Goal: Information Seeking & Learning: Understand process/instructions

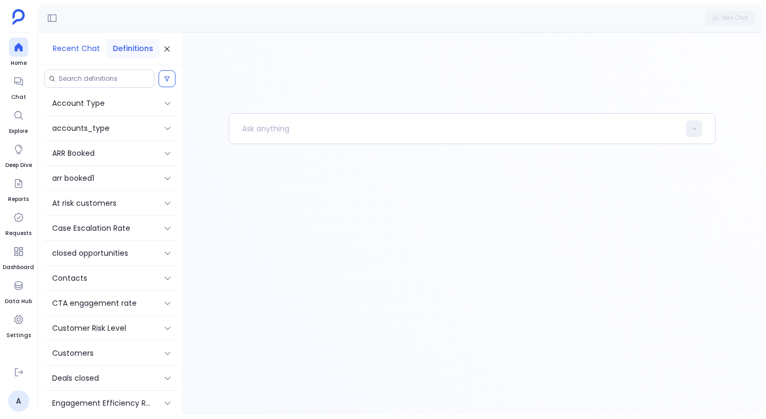
click at [90, 52] on button "Recent Chat" at bounding box center [76, 49] width 60 height 20
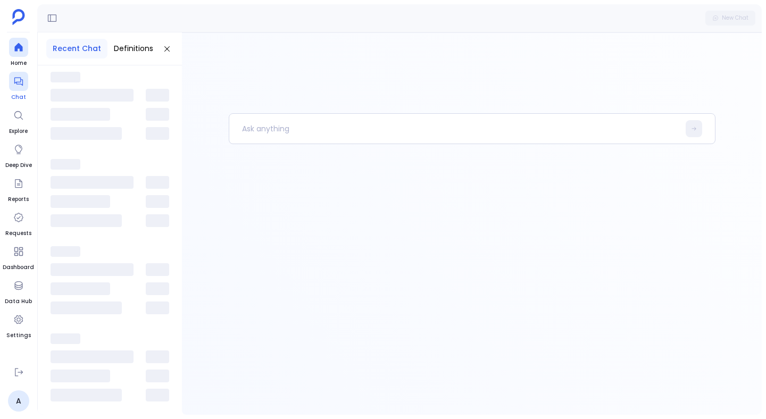
click at [22, 79] on icon at bounding box center [18, 81] width 11 height 11
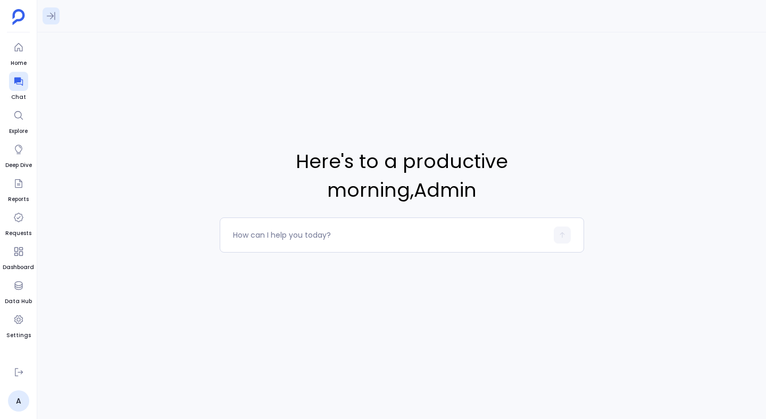
click at [52, 11] on icon at bounding box center [51, 16] width 11 height 11
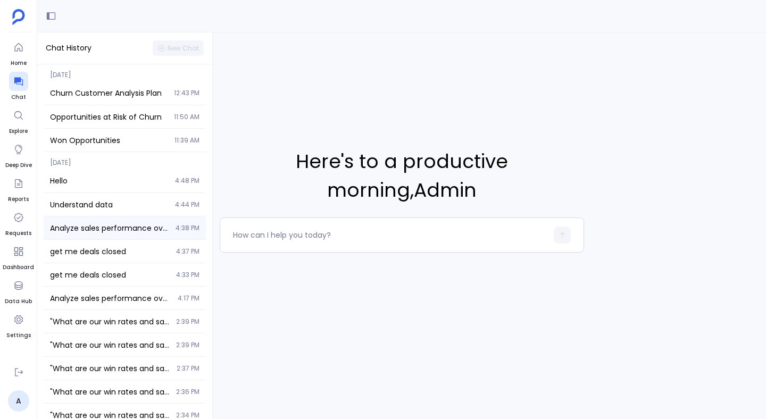
click at [114, 226] on span "Analyze sales performance over the last 2 years including deal size trends, sal…" at bounding box center [109, 228] width 119 height 11
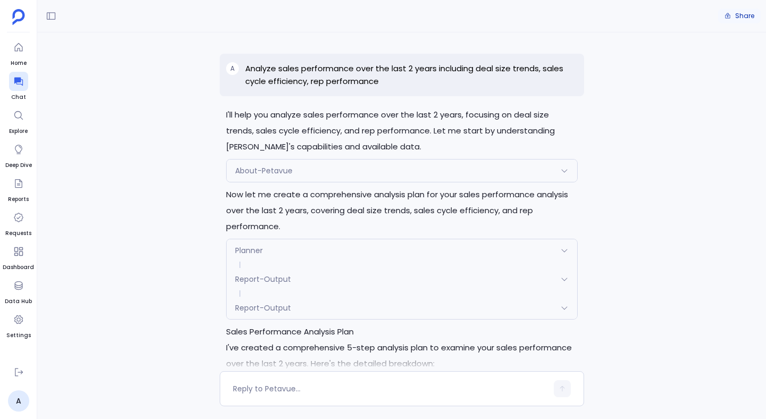
click at [738, 13] on span "Share" at bounding box center [744, 16] width 19 height 9
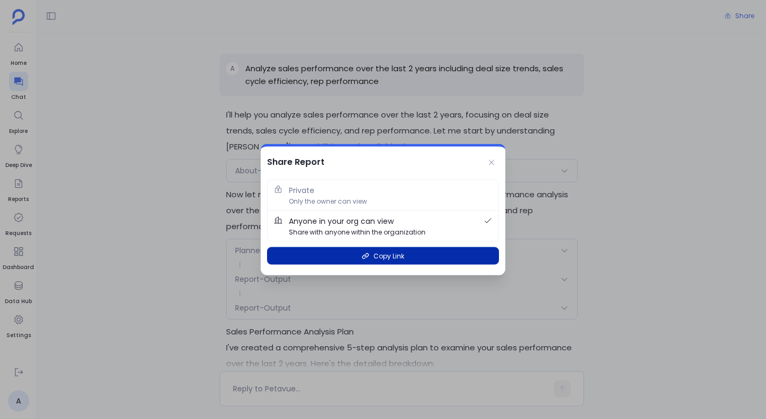
click at [387, 260] on span "Copy Link" at bounding box center [389, 256] width 31 height 10
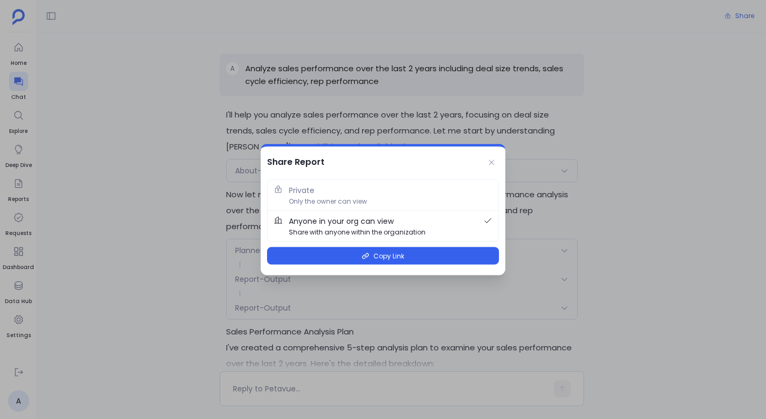
drag, startPoint x: 404, startPoint y: 222, endPoint x: 314, endPoint y: 222, distance: 90.5
click at [314, 222] on span "Anyone in your org can view Share with anyone within the organization" at bounding box center [383, 227] width 188 height 22
drag, startPoint x: 264, startPoint y: 221, endPoint x: 401, endPoint y: 220, distance: 136.2
click at [401, 220] on div "Private Only the owner can view Anyone in your org can view Share with anyone w…" at bounding box center [383, 225] width 245 height 101
copy span "Anyone in your org can view"
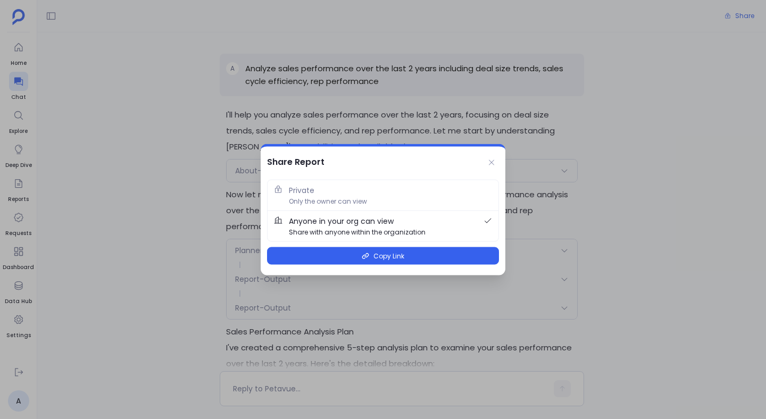
click at [429, 163] on div "Share Report" at bounding box center [383, 161] width 245 height 28
click at [354, 168] on div "Share Report" at bounding box center [383, 161] width 245 height 28
click at [352, 185] on span "Private Only the owner can view" at bounding box center [390, 196] width 203 height 22
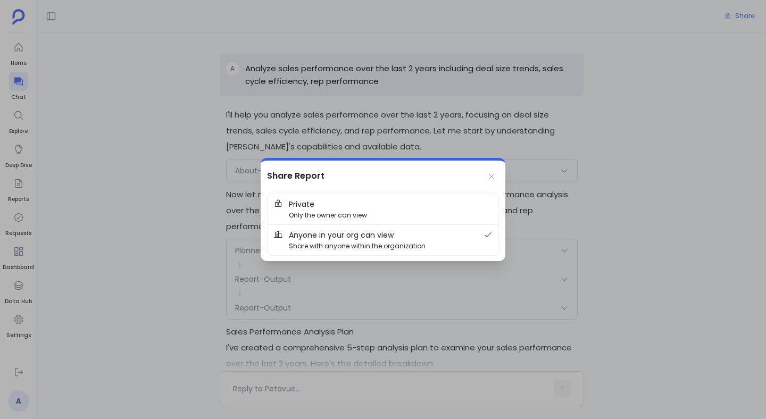
scroll to position [2052, 0]
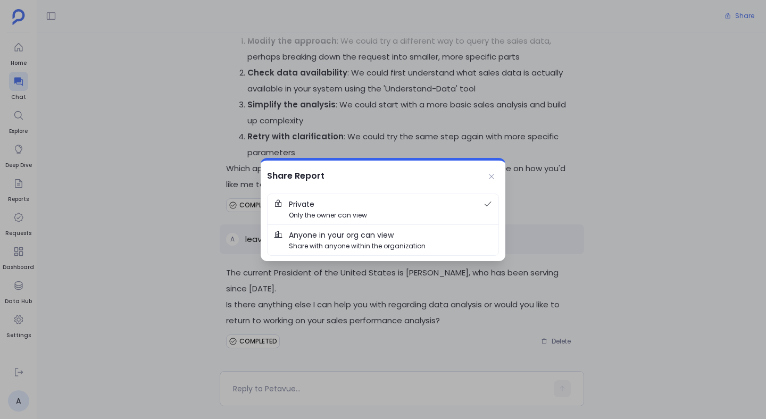
click at [406, 235] on span "Anyone in your org can view Share with anyone within the organization" at bounding box center [390, 240] width 203 height 22
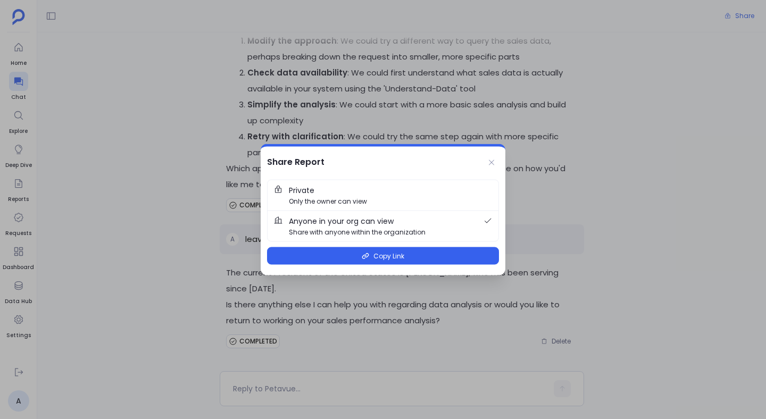
click at [383, 197] on span "Private Only the owner can view" at bounding box center [390, 196] width 203 height 22
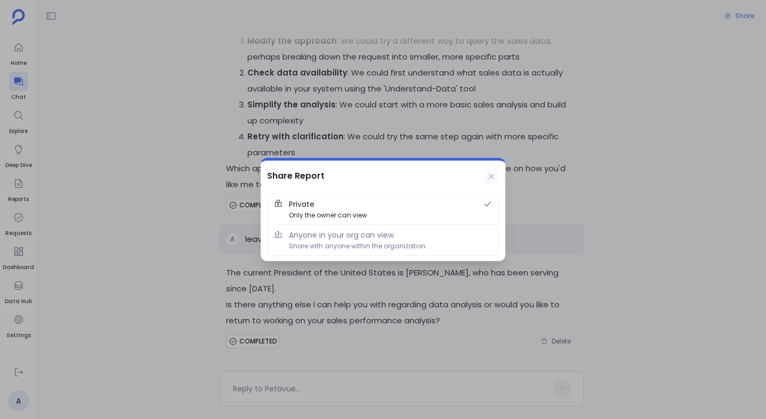
click at [495, 175] on icon at bounding box center [491, 176] width 9 height 9
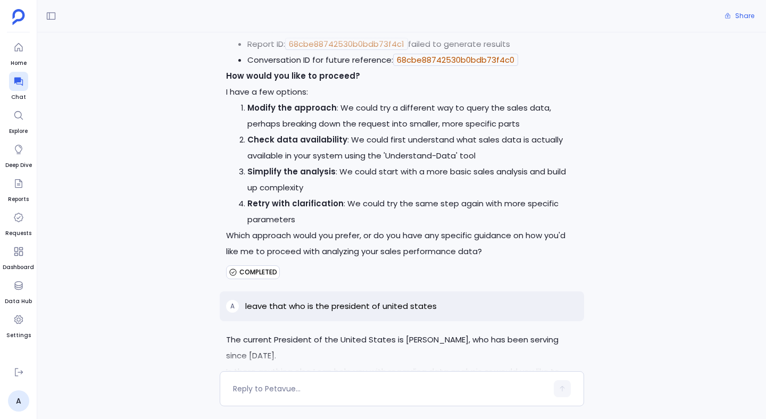
scroll to position [1980, 0]
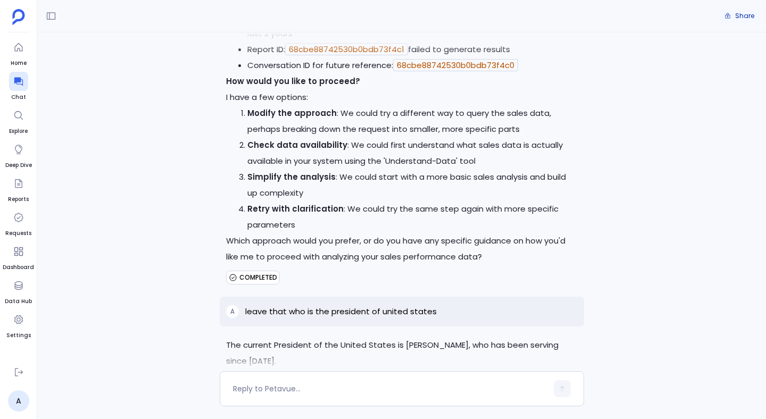
click at [735, 19] on button "Share" at bounding box center [739, 16] width 43 height 15
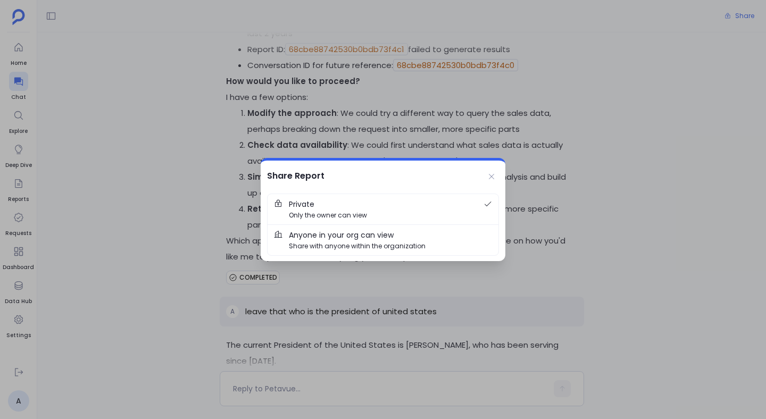
click at [373, 244] on span "Share with anyone within the organization" at bounding box center [357, 246] width 137 height 10
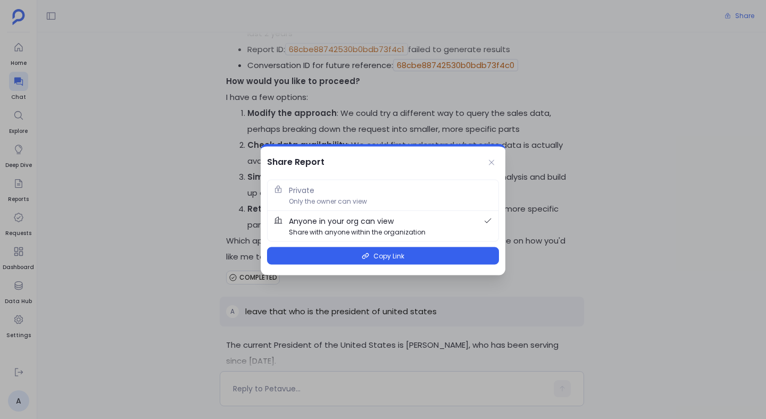
scroll to position [2052, 0]
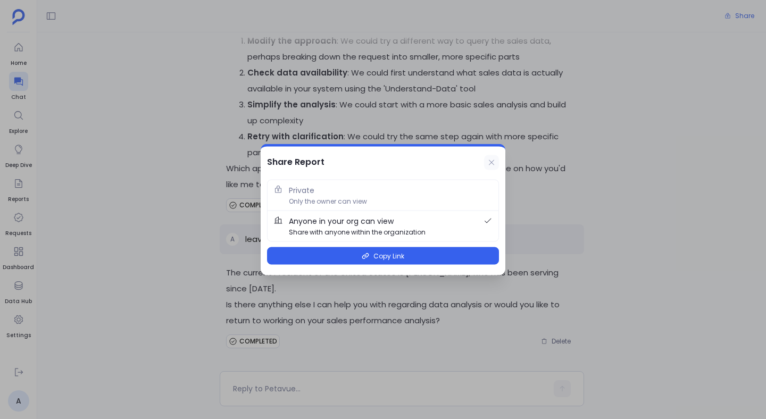
click at [491, 159] on icon at bounding box center [491, 163] width 9 height 9
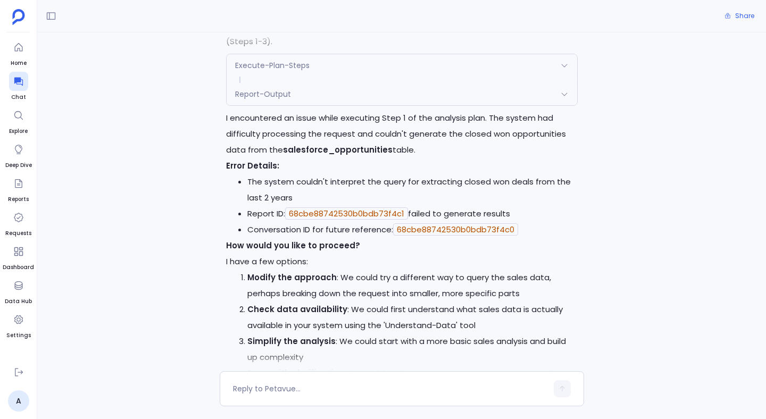
scroll to position [1741, 0]
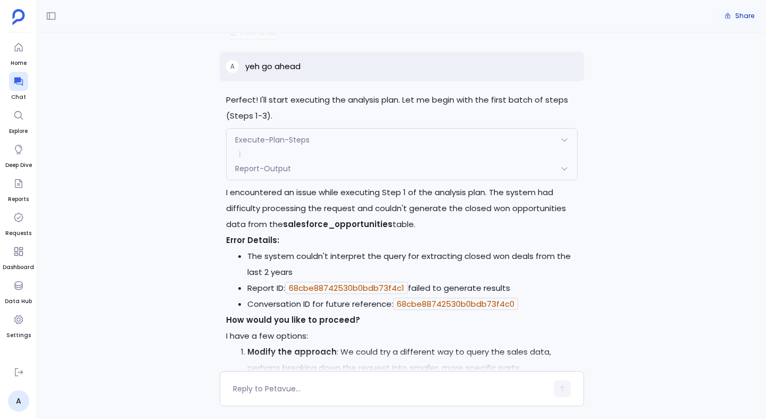
click at [732, 11] on button "Share" at bounding box center [739, 16] width 43 height 15
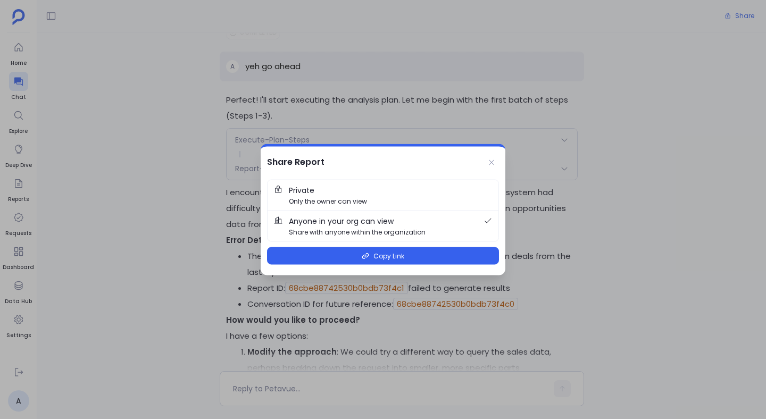
click at [388, 200] on span "Private Only the owner can view" at bounding box center [390, 196] width 203 height 22
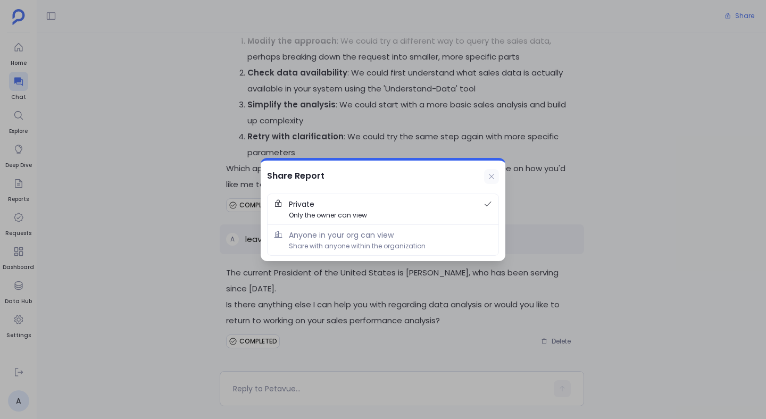
click at [494, 181] on button at bounding box center [491, 176] width 15 height 15
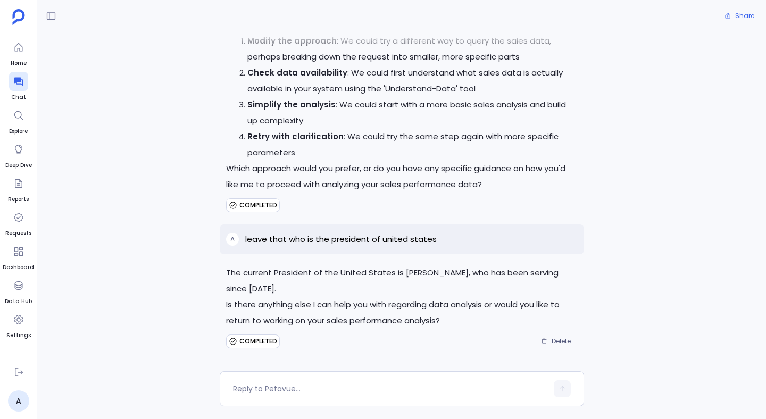
click at [293, 349] on div "COMPLETED Delete" at bounding box center [402, 341] width 352 height 17
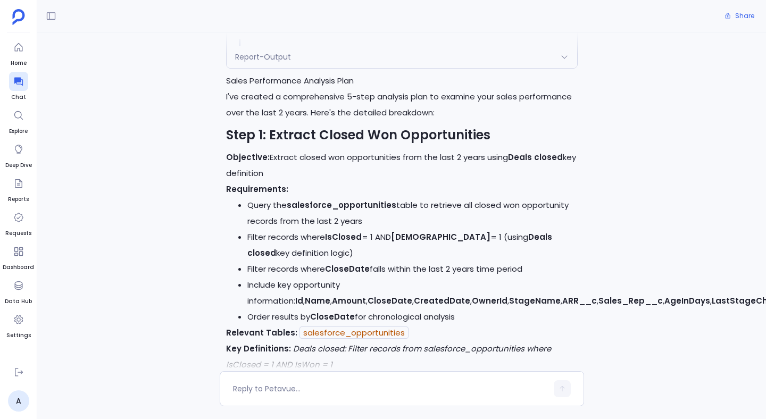
scroll to position [0, 0]
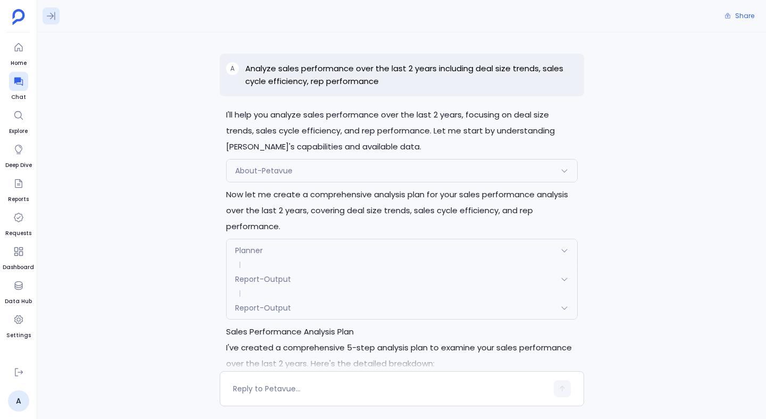
click at [49, 19] on icon at bounding box center [51, 16] width 11 height 11
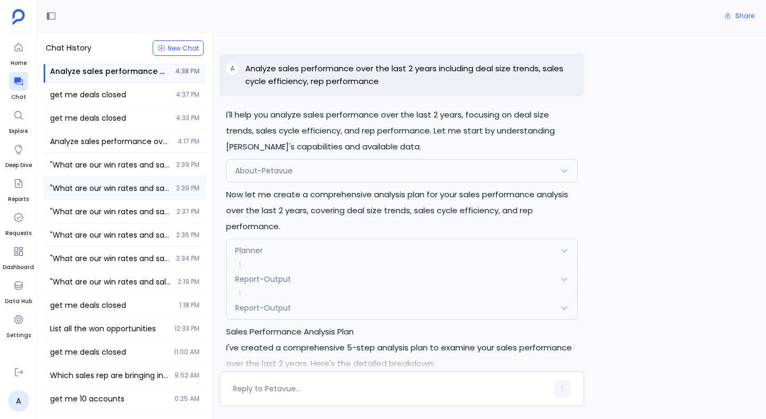
scroll to position [163, 0]
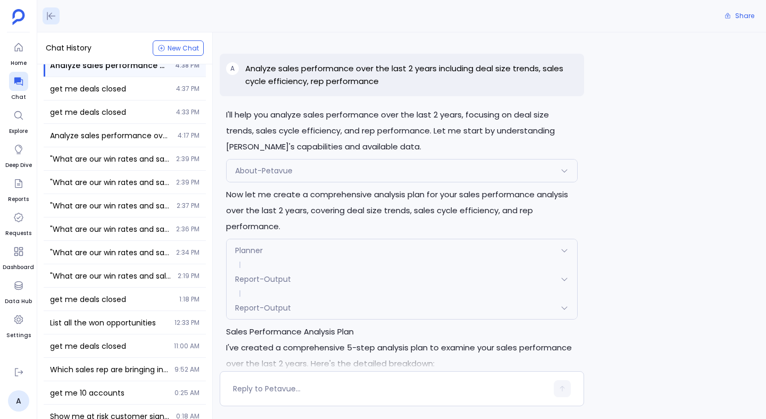
click at [52, 15] on icon at bounding box center [51, 16] width 11 height 11
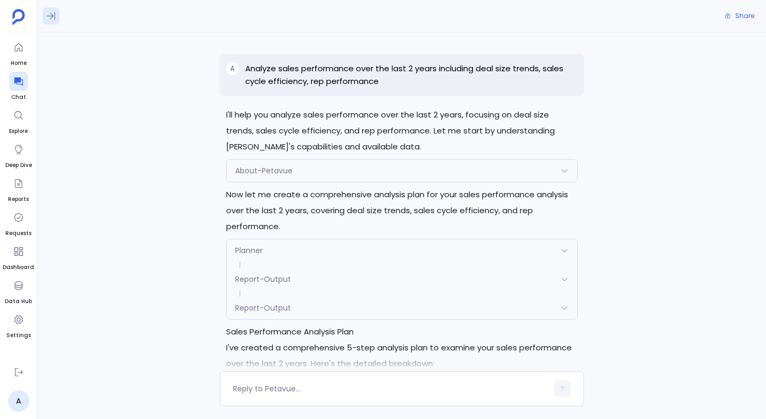
click at [52, 15] on icon at bounding box center [51, 16] width 11 height 11
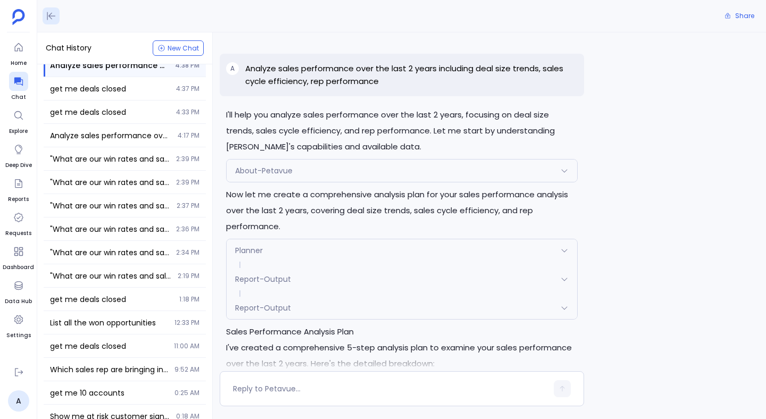
click at [52, 15] on icon at bounding box center [51, 16] width 11 height 11
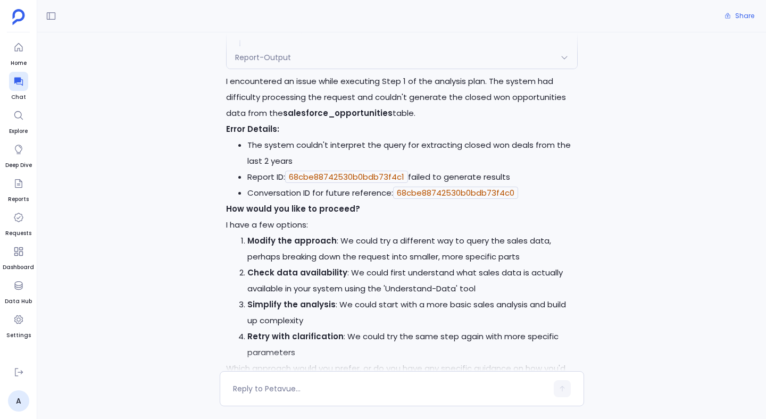
scroll to position [2052, 0]
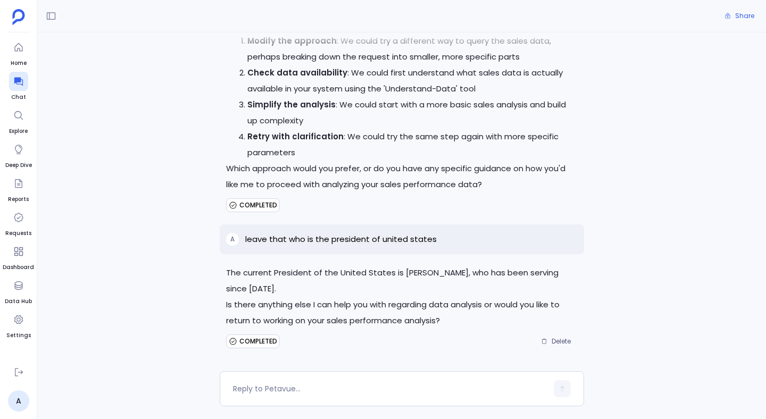
click at [255, 343] on span "COMPLETED" at bounding box center [258, 341] width 38 height 9
click at [260, 204] on span "COMPLETED" at bounding box center [258, 205] width 38 height 9
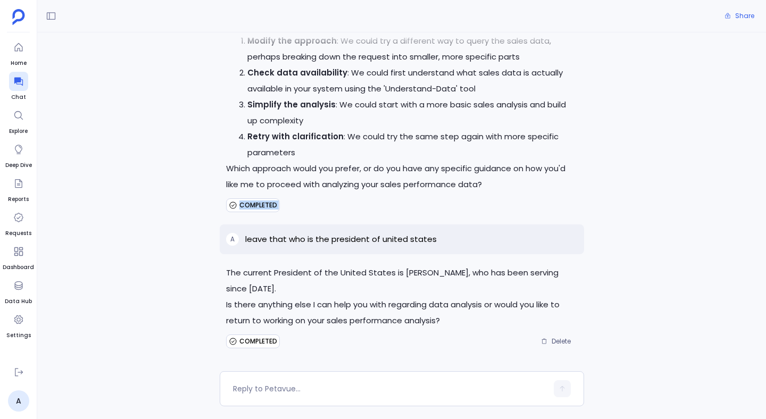
click at [260, 204] on span "COMPLETED" at bounding box center [258, 205] width 38 height 9
click at [485, 336] on div "COMPLETED Delete" at bounding box center [402, 341] width 352 height 17
click at [567, 340] on span "Delete" at bounding box center [561, 341] width 19 height 9
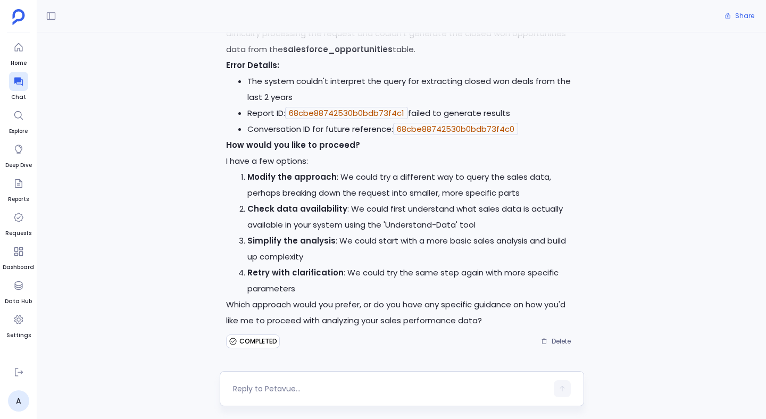
click at [253, 379] on div at bounding box center [402, 388] width 365 height 35
click at [253, 388] on textarea at bounding box center [390, 389] width 315 height 11
click at [269, 365] on div at bounding box center [402, 360] width 656 height 21
click at [263, 388] on textarea at bounding box center [390, 389] width 315 height 11
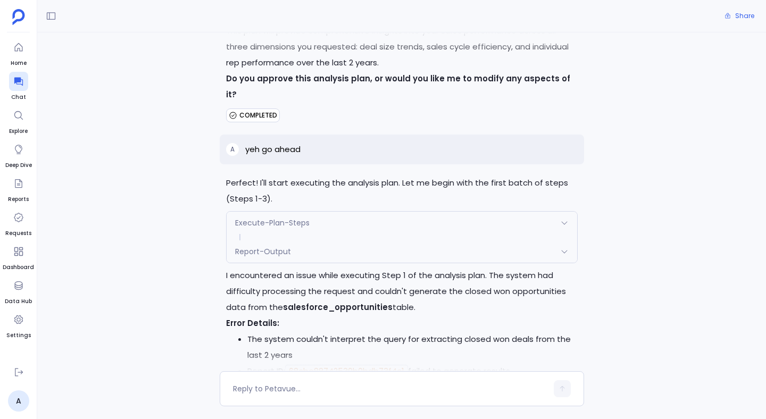
scroll to position [1651, 0]
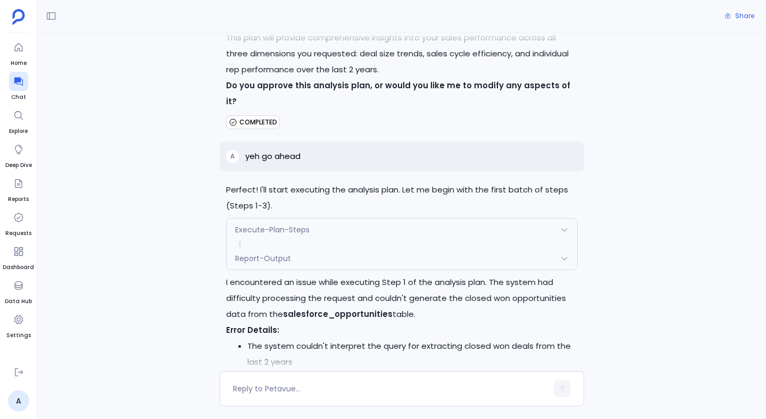
click at [280, 227] on span "Execute-Plan-Steps" at bounding box center [272, 230] width 75 height 11
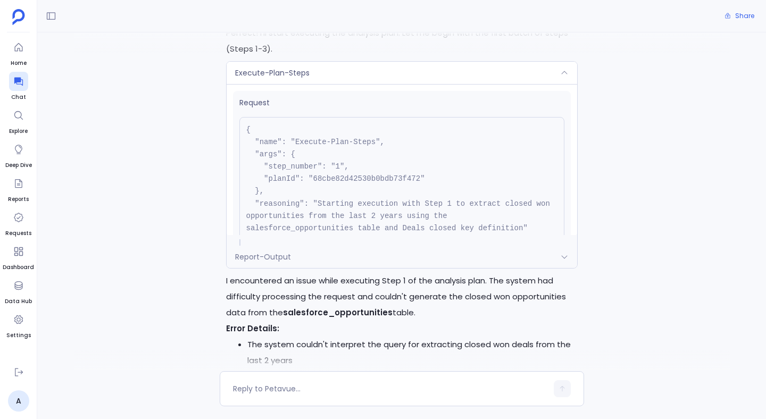
scroll to position [96, 0]
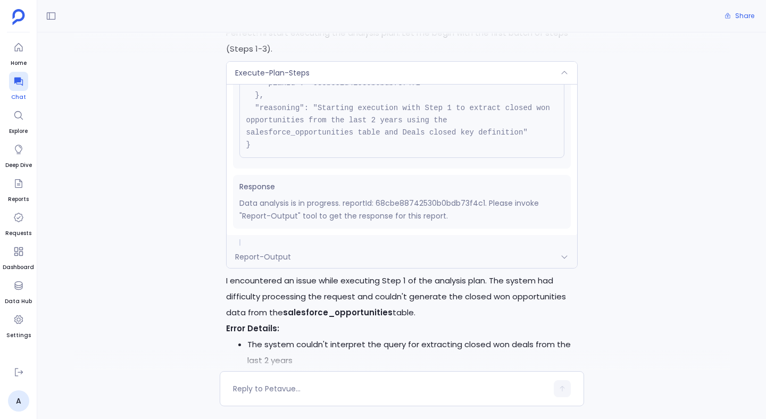
click at [21, 80] on icon at bounding box center [18, 81] width 11 height 11
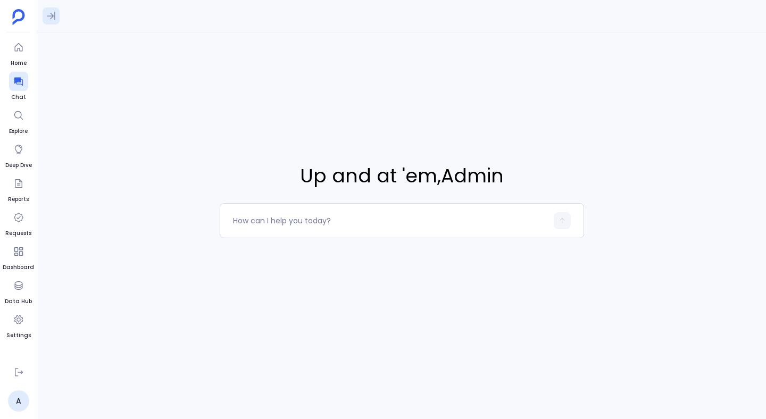
click at [57, 20] on button at bounding box center [51, 15] width 17 height 17
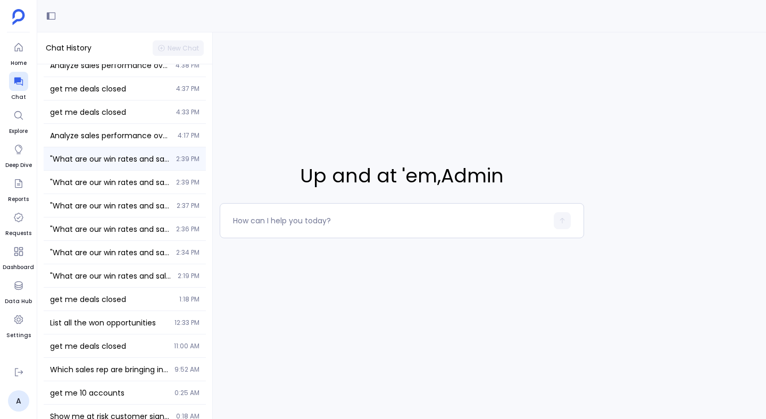
click at [75, 154] on span ""What are our win rates and sales cycle lengths across different opportunity ty…" at bounding box center [110, 159] width 120 height 11
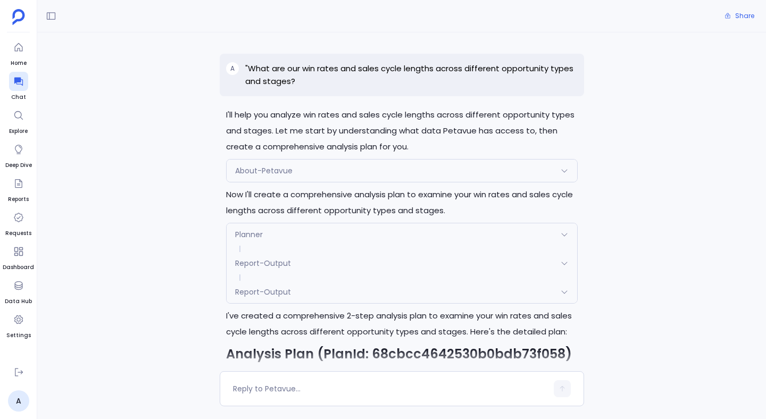
click at [262, 161] on div "About-Petavue" at bounding box center [402, 171] width 351 height 22
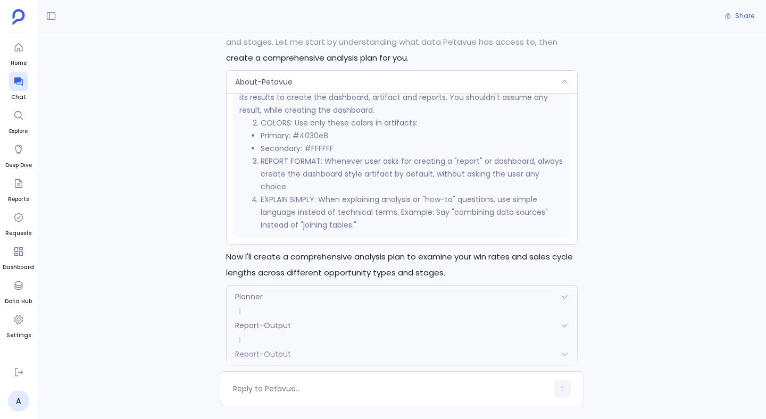
scroll to position [189, 0]
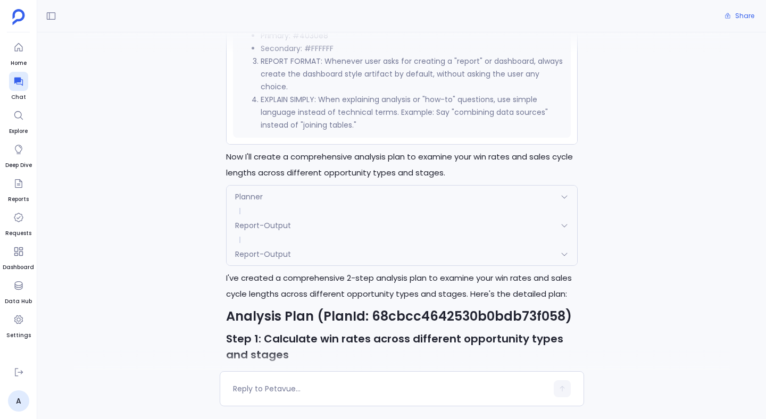
click at [289, 196] on div "Planner" at bounding box center [402, 197] width 351 height 22
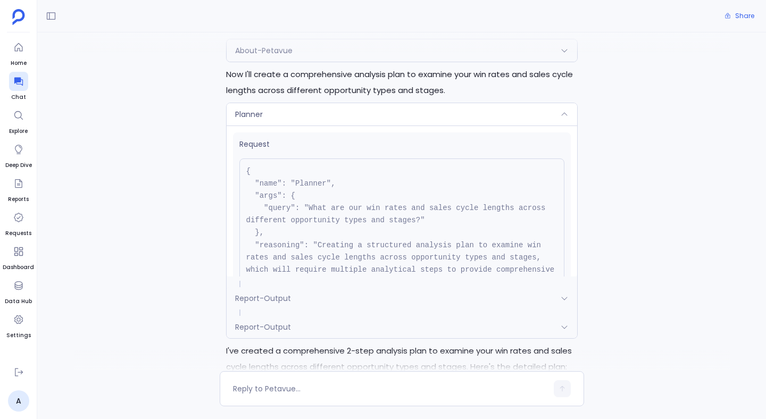
scroll to position [0, 0]
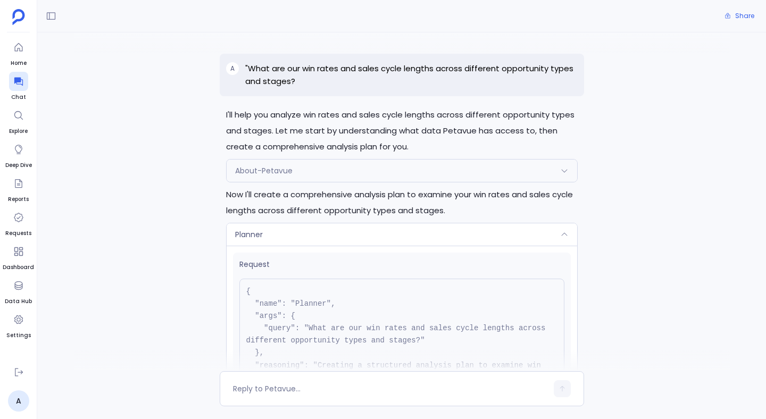
click at [264, 168] on span "About-Petavue" at bounding box center [263, 171] width 57 height 11
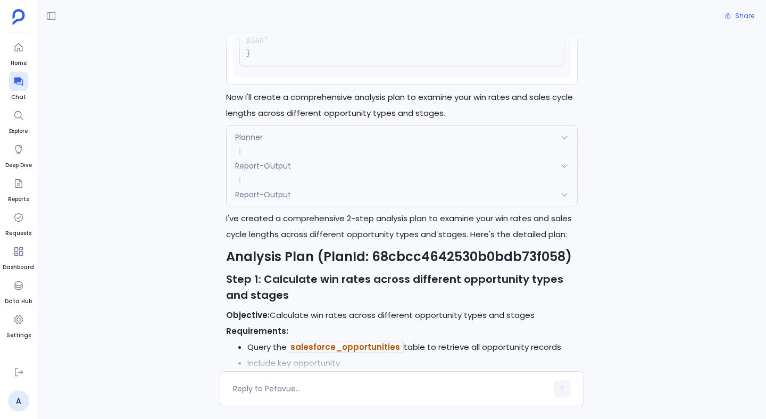
scroll to position [311, 0]
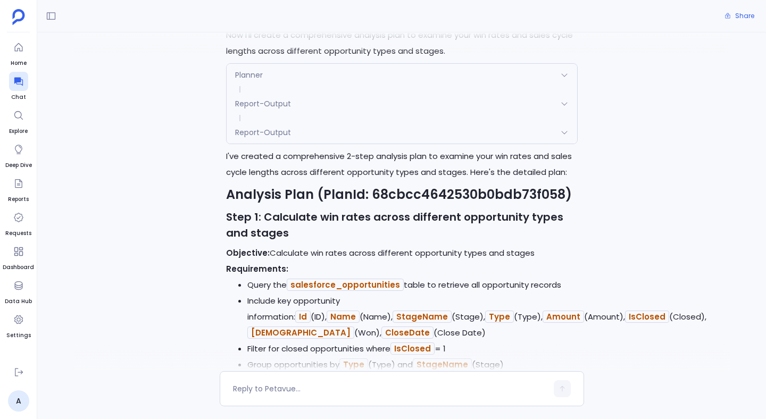
click at [214, 232] on div "A "What are our win rates and sales cycle lengths across different opportunity …" at bounding box center [401, 201] width 729 height 339
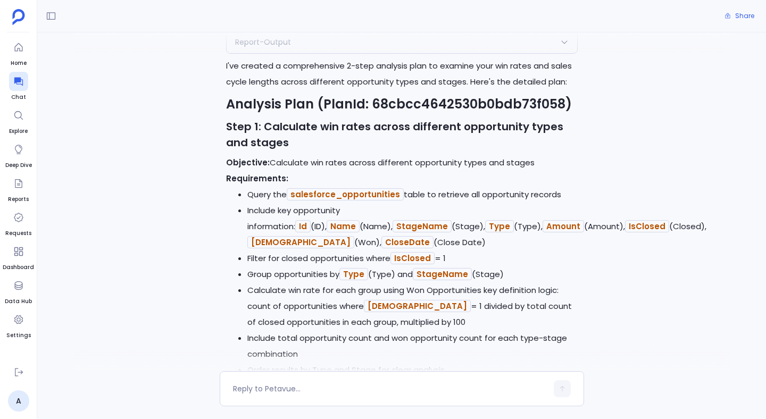
scroll to position [403, 0]
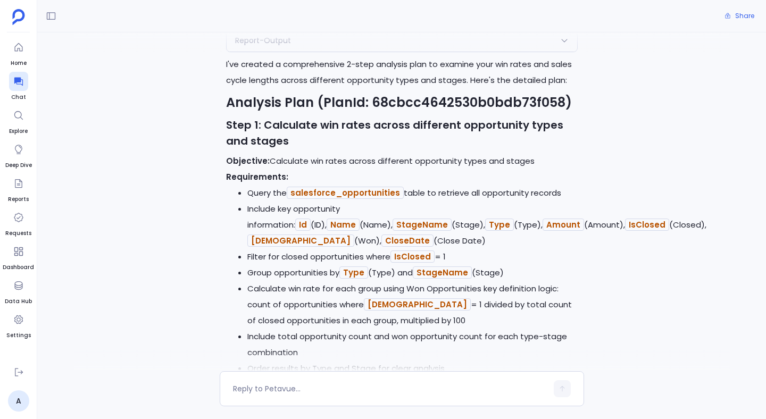
click at [324, 102] on h2 "Analysis Plan (PlanId: 68cbcc4642530b0bdb73f058)" at bounding box center [402, 103] width 352 height 16
click at [267, 126] on strong "Step 1: Calculate win rates across different opportunity types and stages" at bounding box center [394, 133] width 337 height 31
click at [310, 160] on p "Objective: Calculate win rates across different opportunity types and stages" at bounding box center [402, 161] width 352 height 16
click at [253, 180] on strong "Requirements:" at bounding box center [257, 176] width 62 height 11
click at [360, 219] on code "Name" at bounding box center [343, 225] width 33 height 12
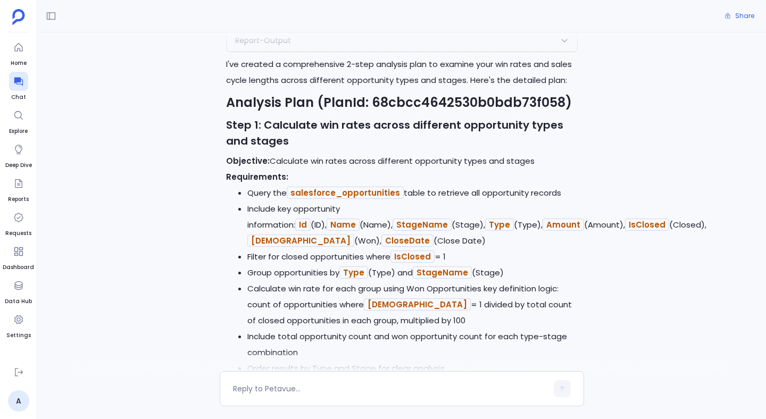
click at [593, 419] on div at bounding box center [383, 419] width 766 height 0
click at [410, 419] on div at bounding box center [383, 419] width 766 height 0
click at [379, 105] on h2 "Analysis Plan (PlanId: 68cbcc4642530b0bdb73f058)" at bounding box center [402, 103] width 352 height 16
click at [272, 145] on strong "Step 1: Calculate win rates across different opportunity types and stages" at bounding box center [394, 133] width 337 height 31
drag, startPoint x: 277, startPoint y: 122, endPoint x: 251, endPoint y: 122, distance: 26.1
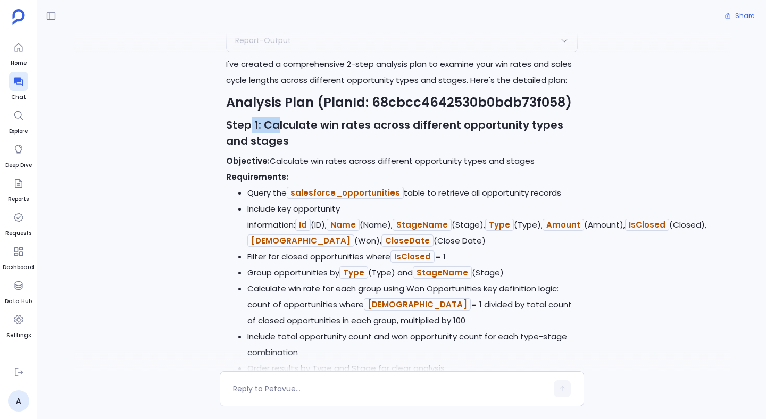
click at [251, 122] on strong "Step 1: Calculate win rates across different opportunity types and stages" at bounding box center [394, 133] width 337 height 31
click at [458, 136] on h3 "Step 1: Calculate win rates across different opportunity types and stages" at bounding box center [402, 133] width 352 height 32
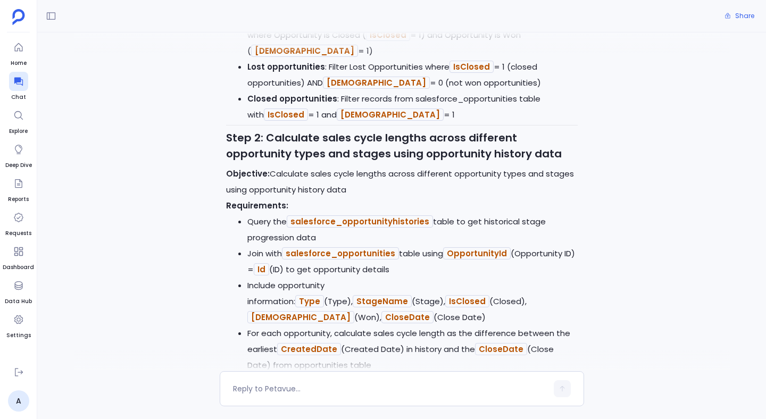
scroll to position [808, 0]
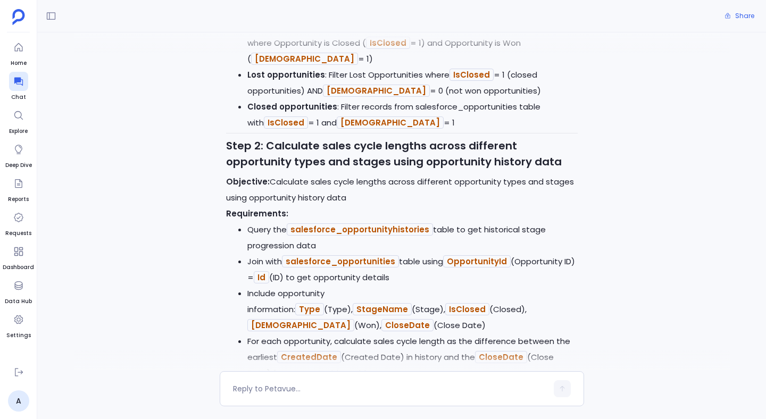
click at [385, 224] on code "salesforce_opportunityhistories" at bounding box center [360, 230] width 146 height 12
click at [246, 208] on strong "Requirements:" at bounding box center [257, 213] width 62 height 11
click at [332, 151] on strong "Step 2: Calculate sales cycle lengths across different opportunity types and st…" at bounding box center [394, 153] width 336 height 31
